Goal: Find specific page/section: Find specific page/section

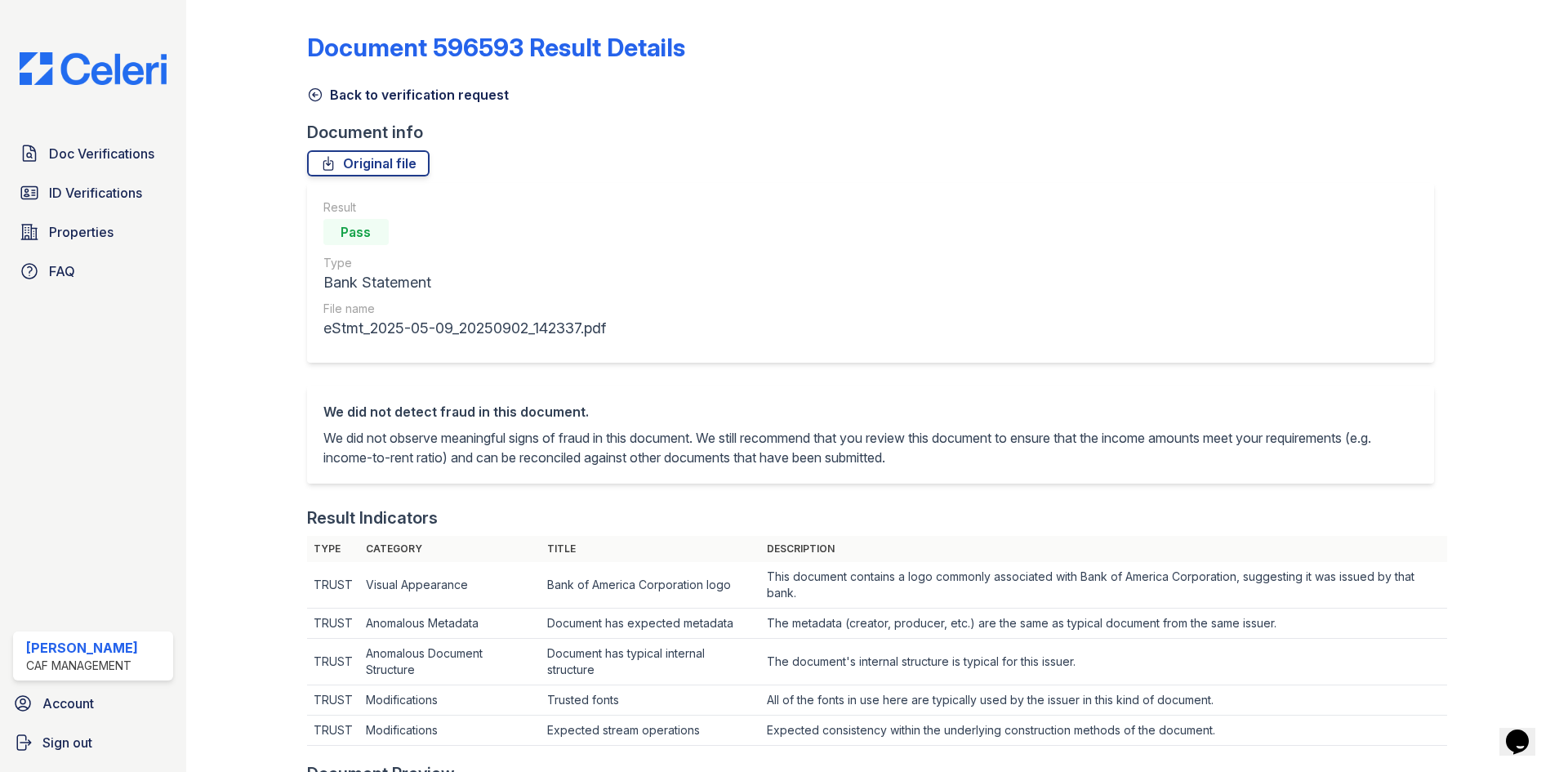
scroll to position [653, 0]
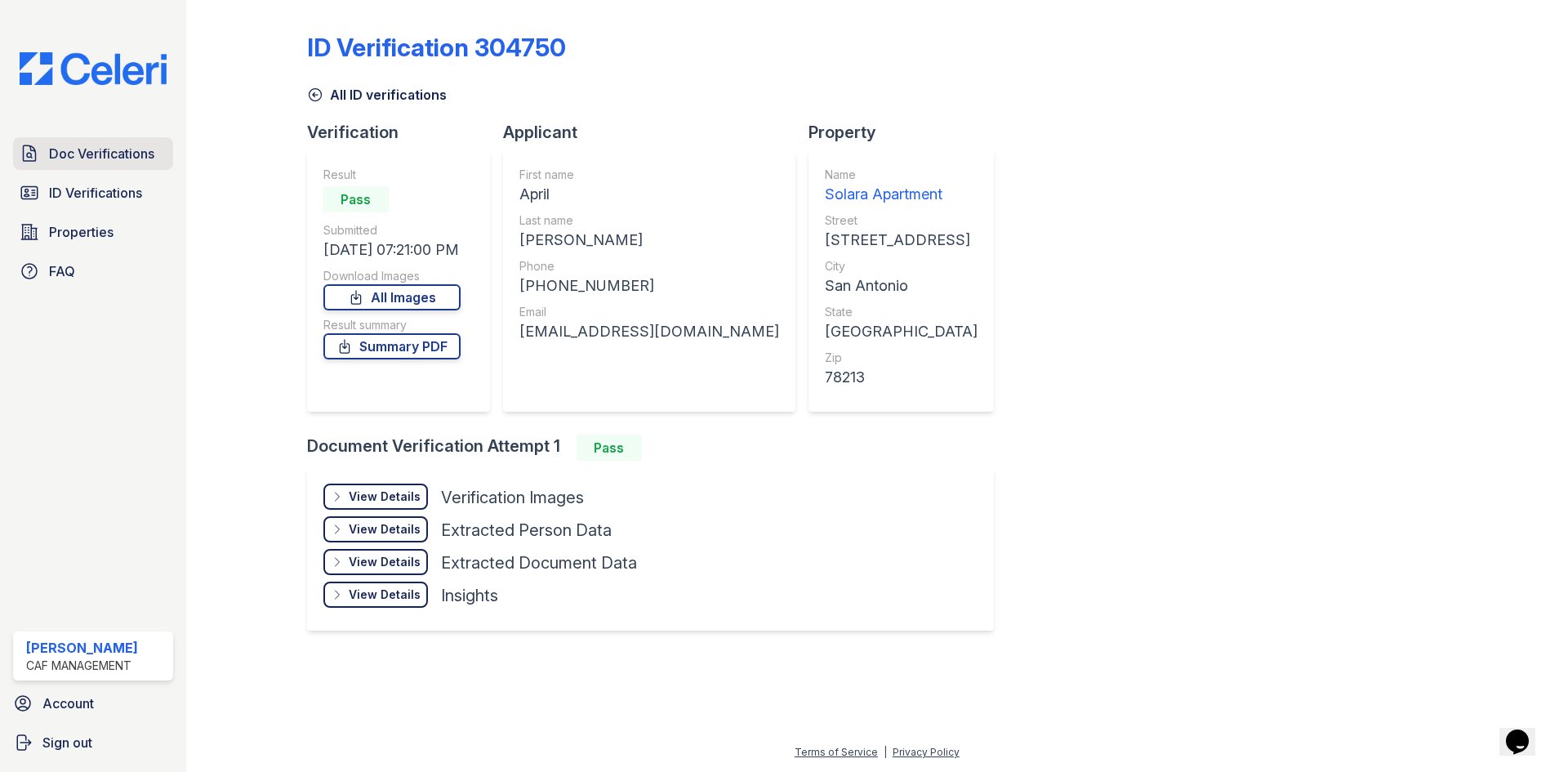
click at [127, 148] on span "Doc Verifications" at bounding box center [102, 154] width 105 height 19
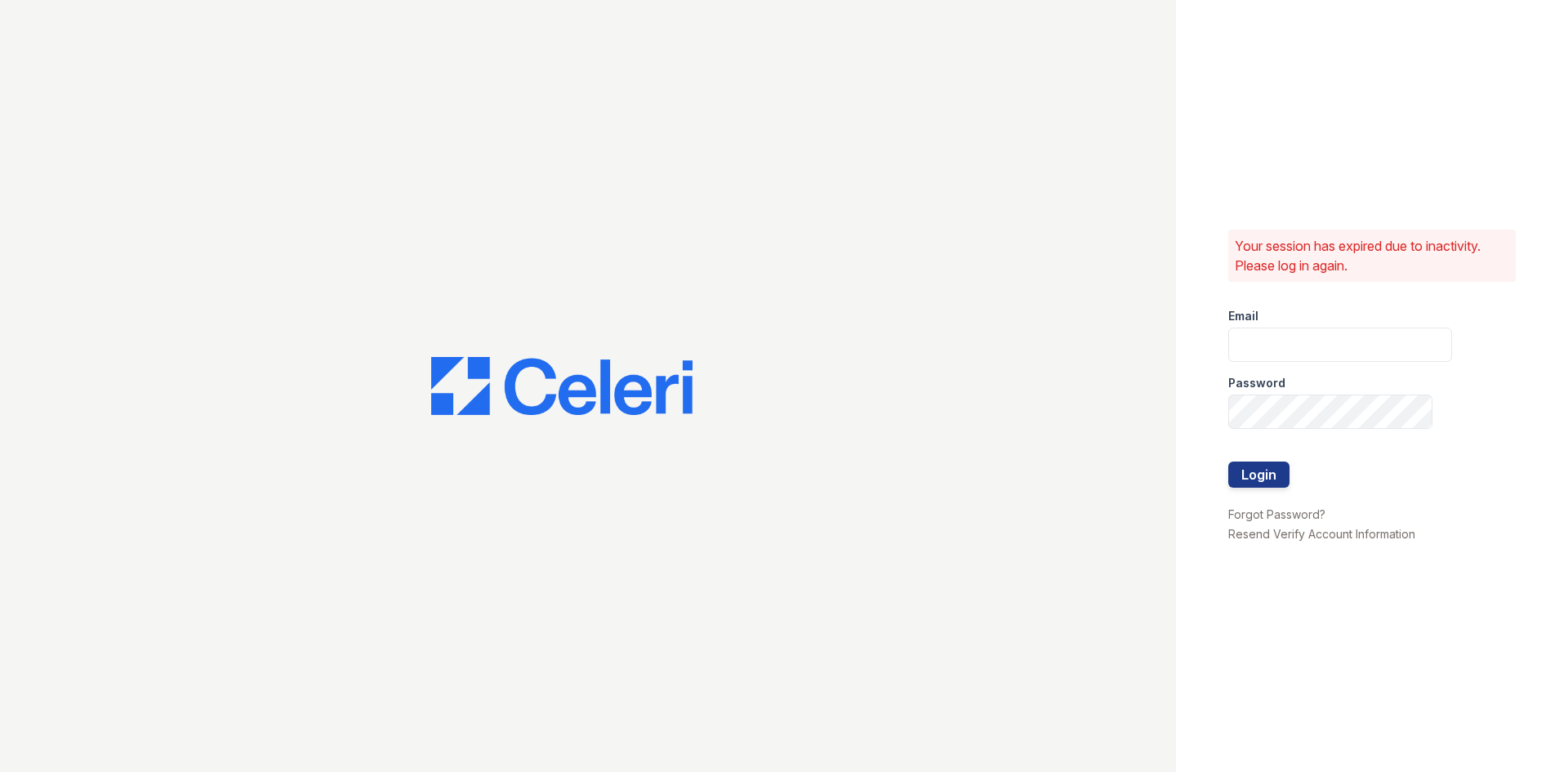
type input "Solara.pm@cafmanagement.com"
click at [1270, 474] on button "Login" at bounding box center [1259, 475] width 62 height 26
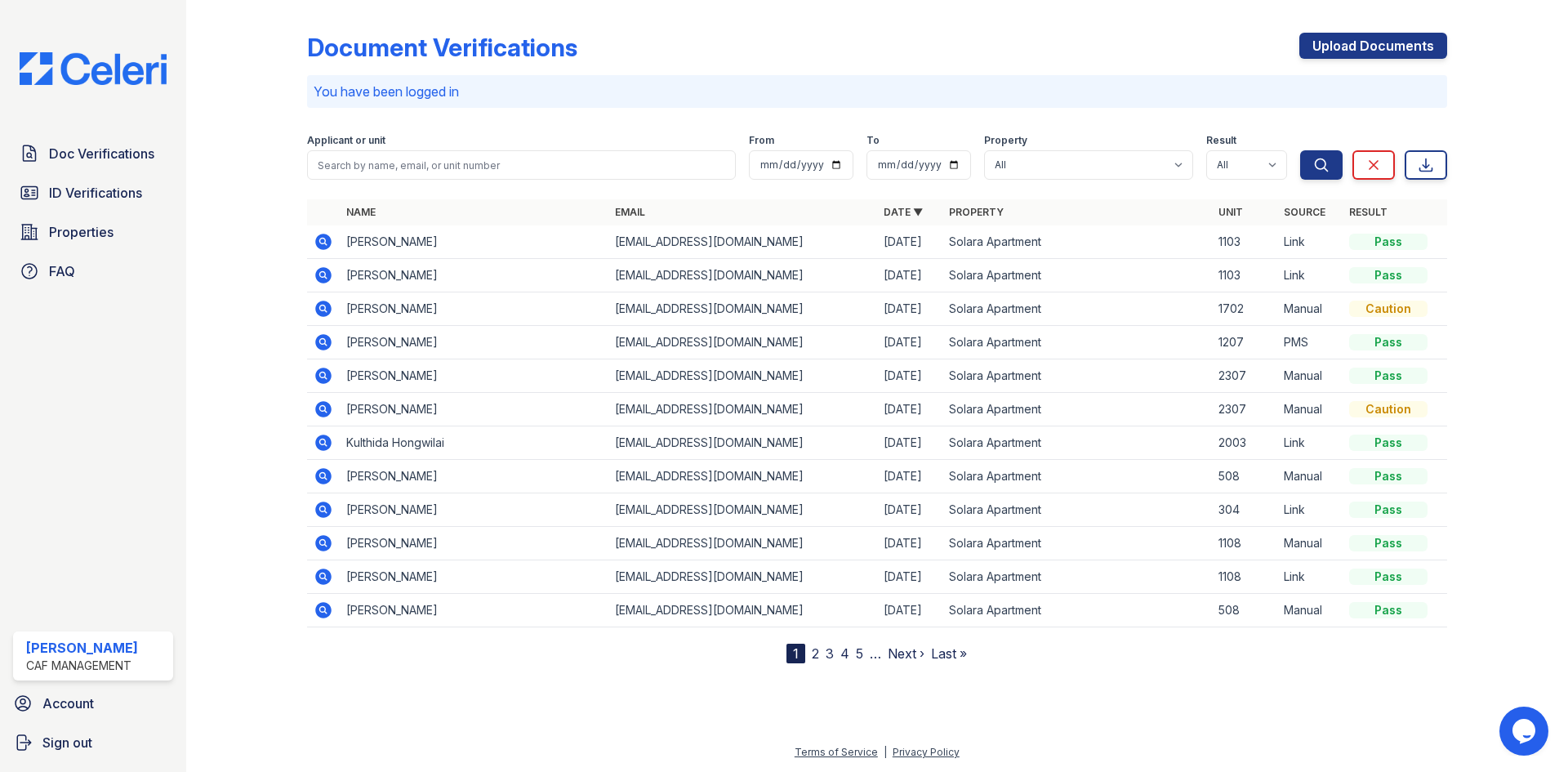
click at [318, 311] on icon at bounding box center [323, 309] width 17 height 17
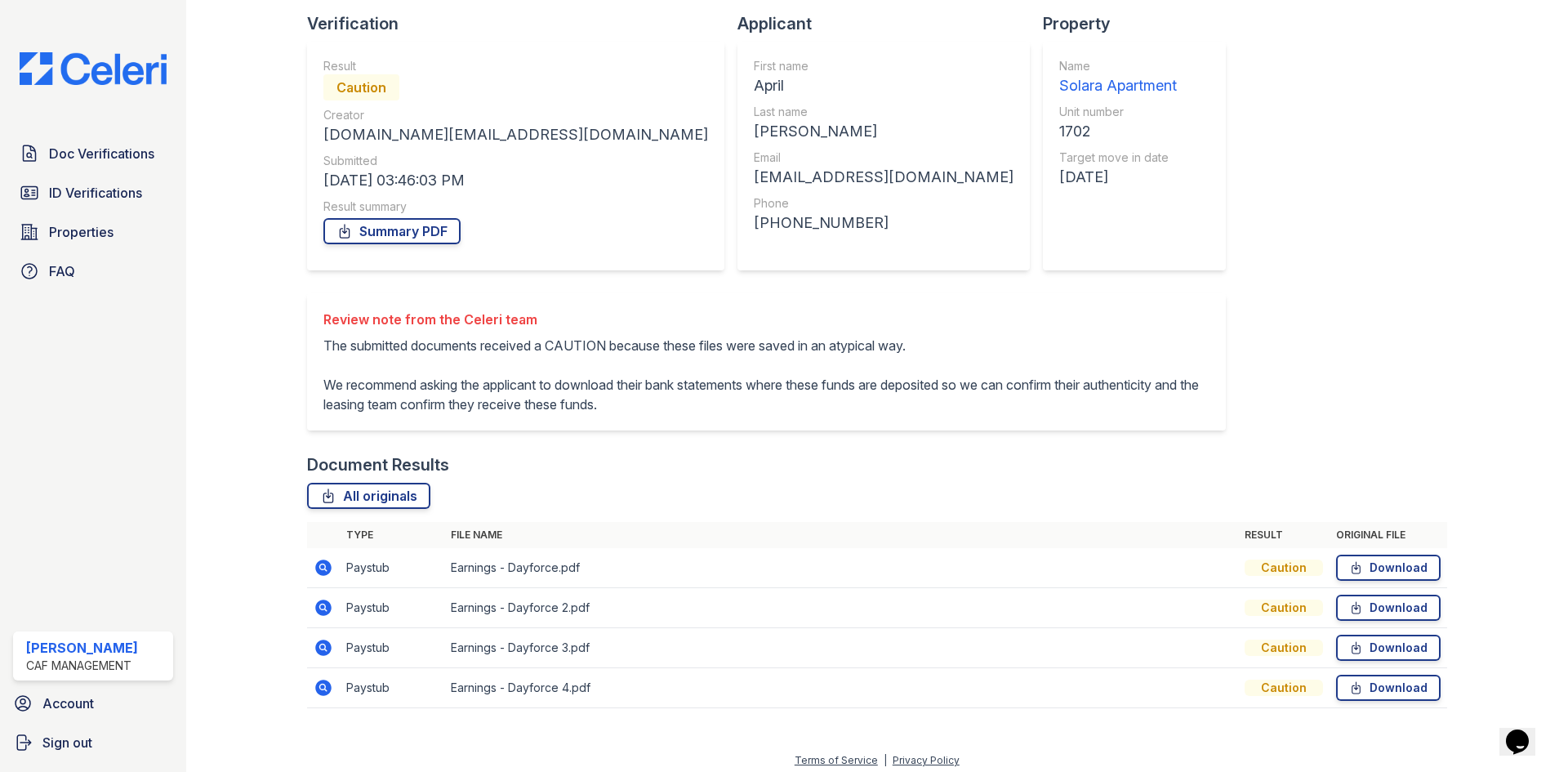
scroll to position [117, 0]
